Goal: Task Accomplishment & Management: Manage account settings

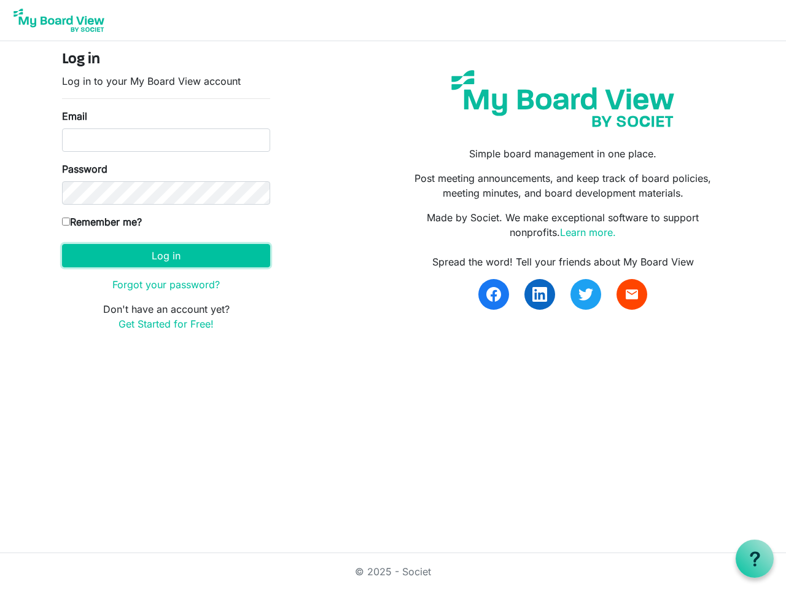
click at [166, 256] on button "Log in" at bounding box center [166, 255] width 208 height 23
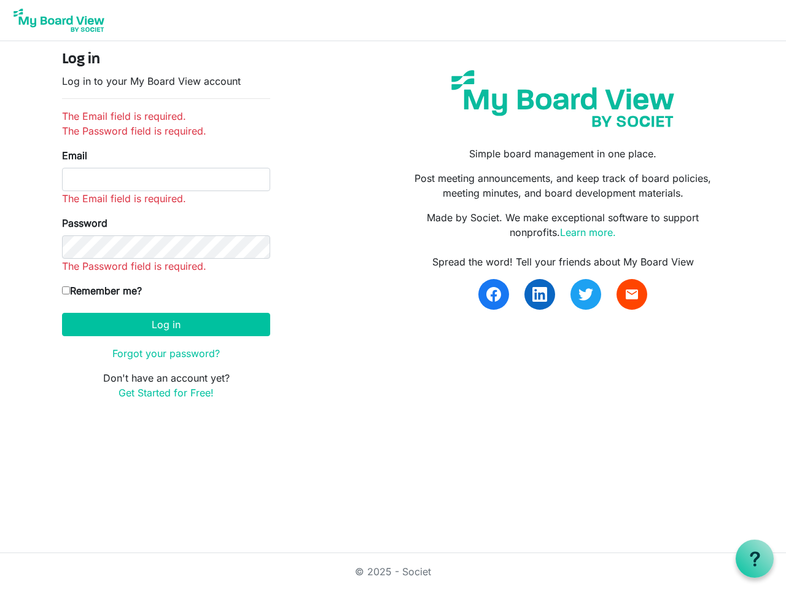
click at [755, 558] on use at bounding box center [755, 558] width 10 height 15
